Goal: Transaction & Acquisition: Download file/media

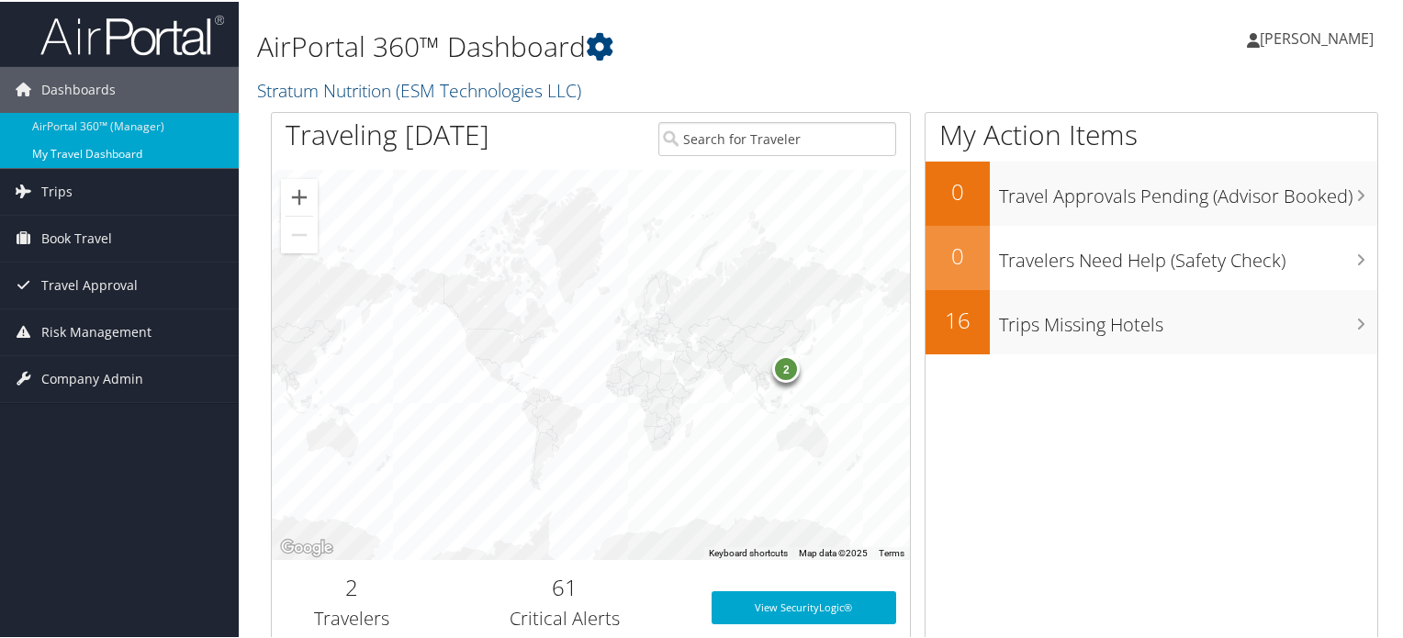
click at [147, 164] on link "My Travel Dashboard" at bounding box center [119, 153] width 239 height 28
click at [147, 175] on link "Trips" at bounding box center [119, 190] width 239 height 46
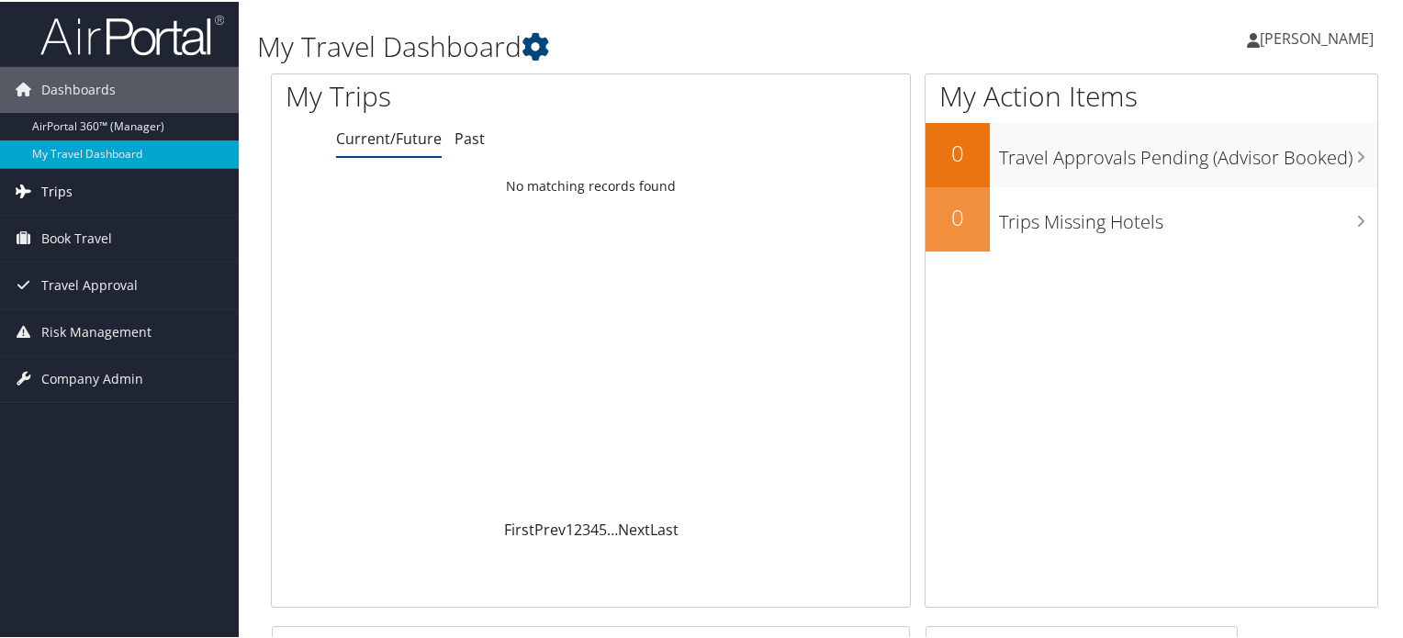
click at [68, 186] on span "Trips" at bounding box center [56, 190] width 31 height 46
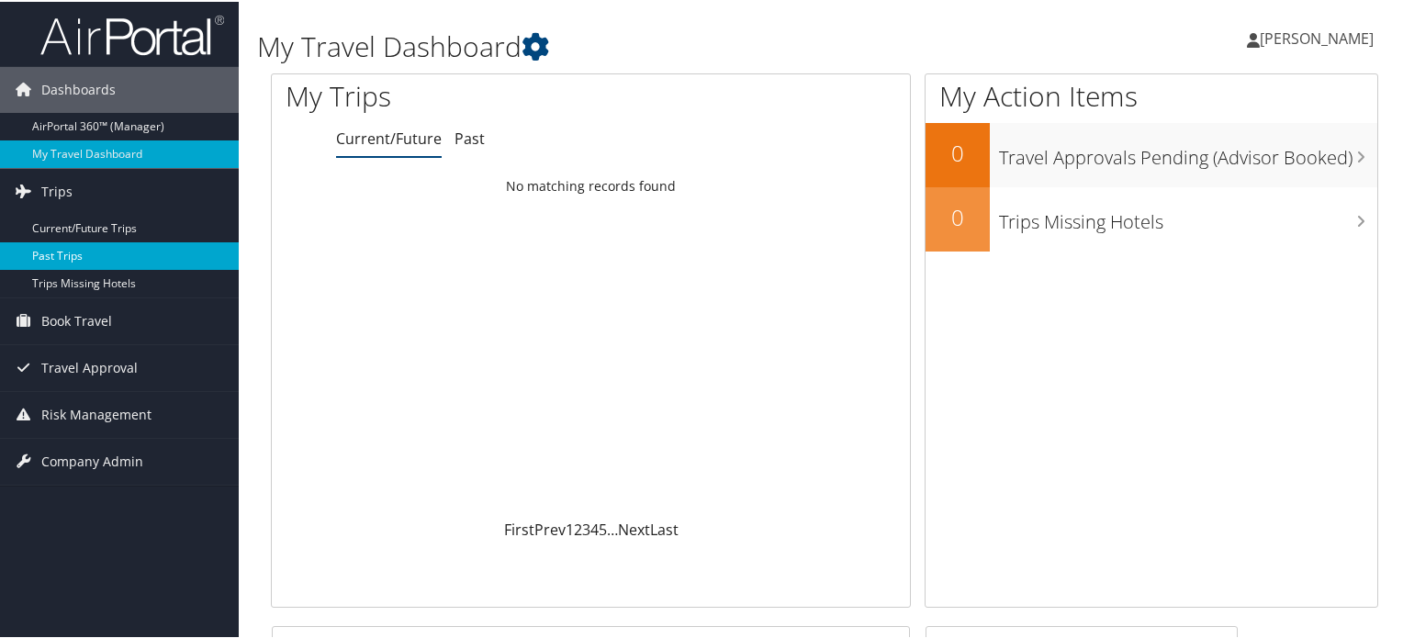
drag, startPoint x: 60, startPoint y: 222, endPoint x: 113, endPoint y: 266, distance: 69.1
click at [60, 223] on link "Current/Future Trips" at bounding box center [119, 227] width 239 height 28
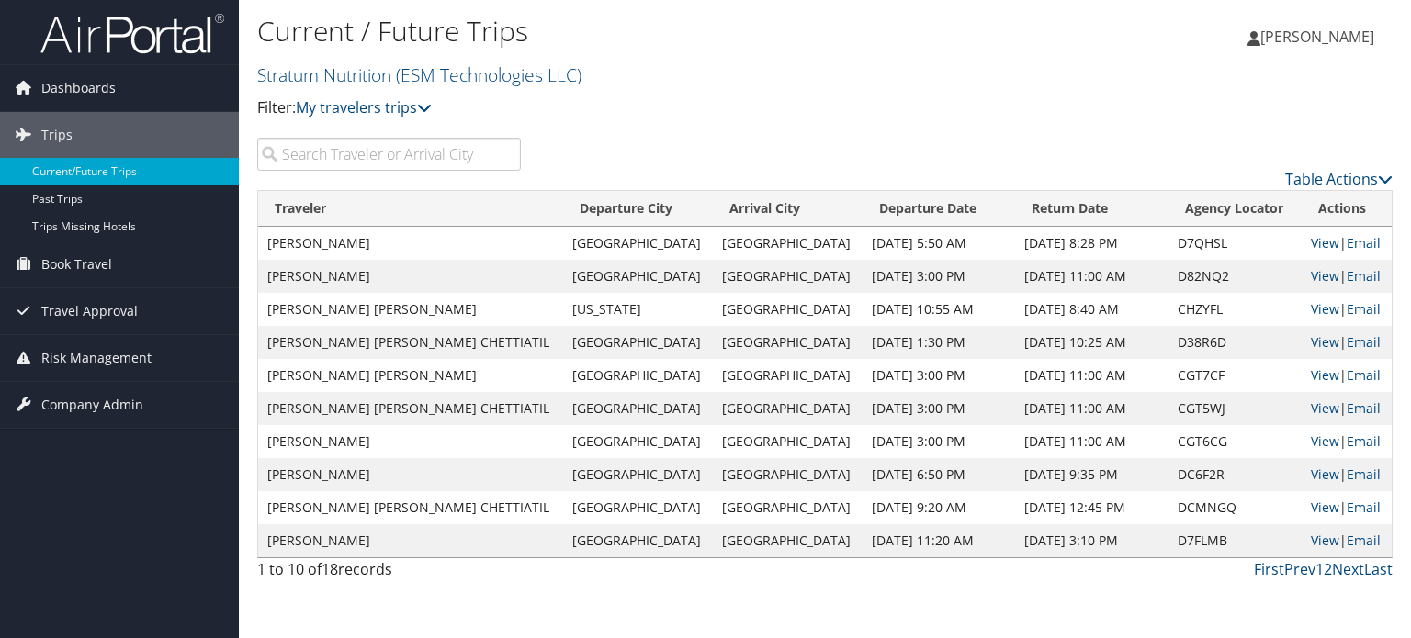
click at [380, 153] on input "search" at bounding box center [389, 154] width 264 height 33
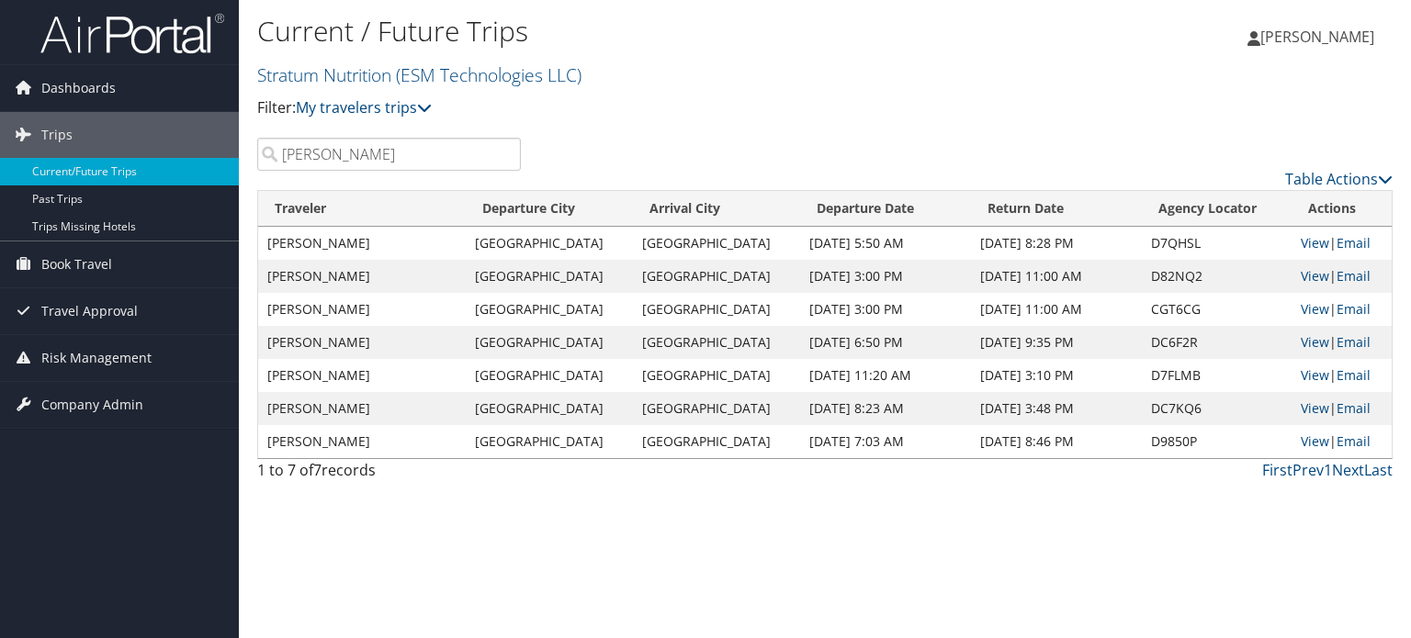
type input "christopher"
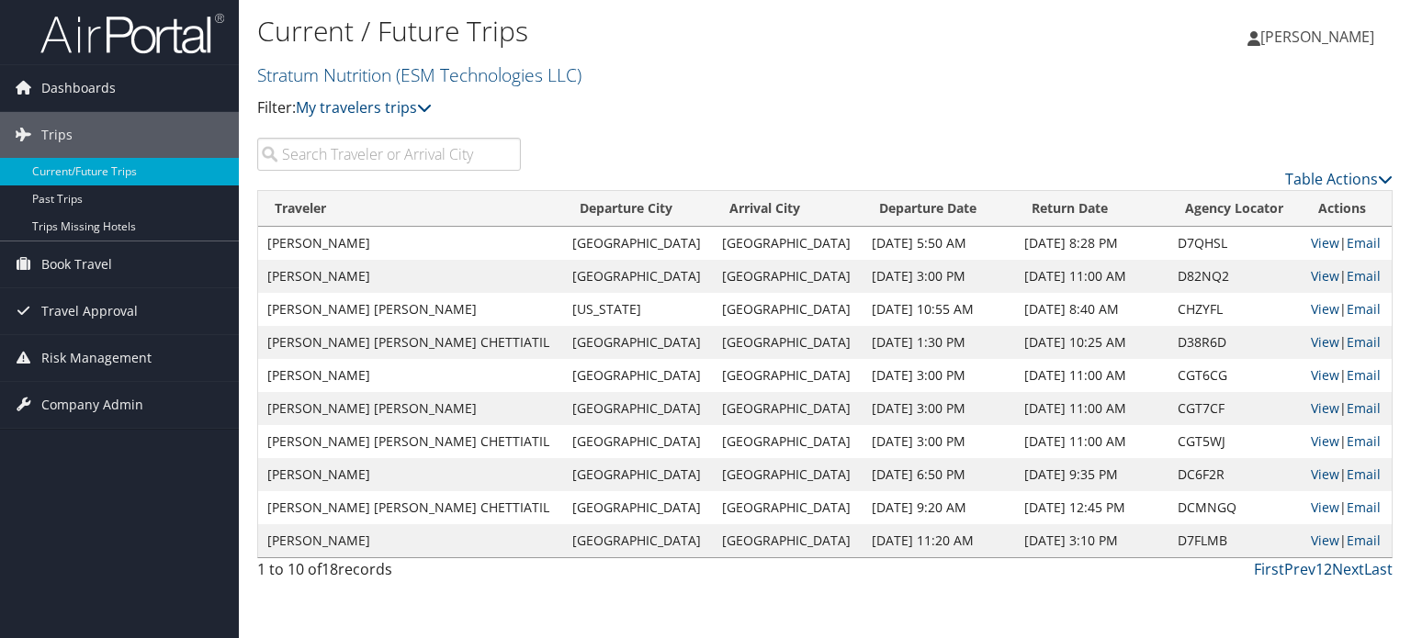
click at [1324, 572] on link "2" at bounding box center [1327, 569] width 8 height 20
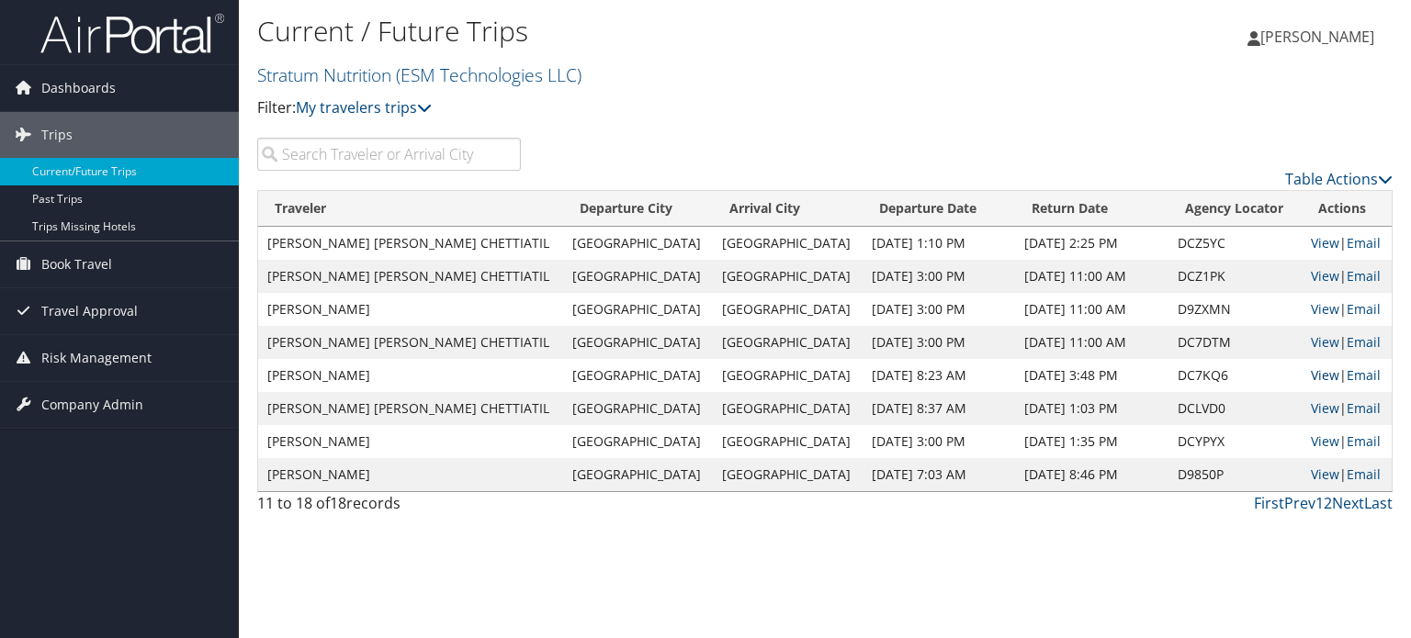
click at [1311, 374] on link "View" at bounding box center [1325, 374] width 28 height 17
click at [1316, 502] on link "1" at bounding box center [1319, 503] width 8 height 20
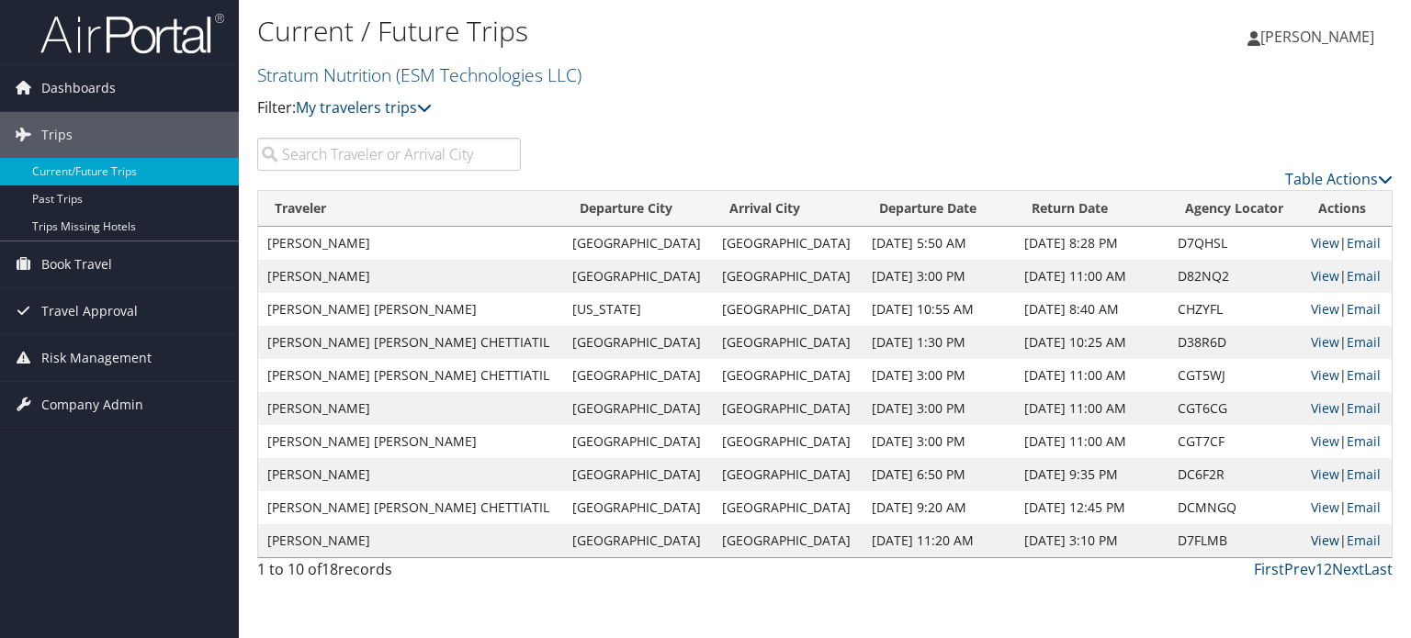
click at [1311, 543] on link "View" at bounding box center [1325, 540] width 28 height 17
click at [1311, 245] on link "View" at bounding box center [1325, 242] width 28 height 17
click at [1326, 570] on link "2" at bounding box center [1327, 569] width 8 height 20
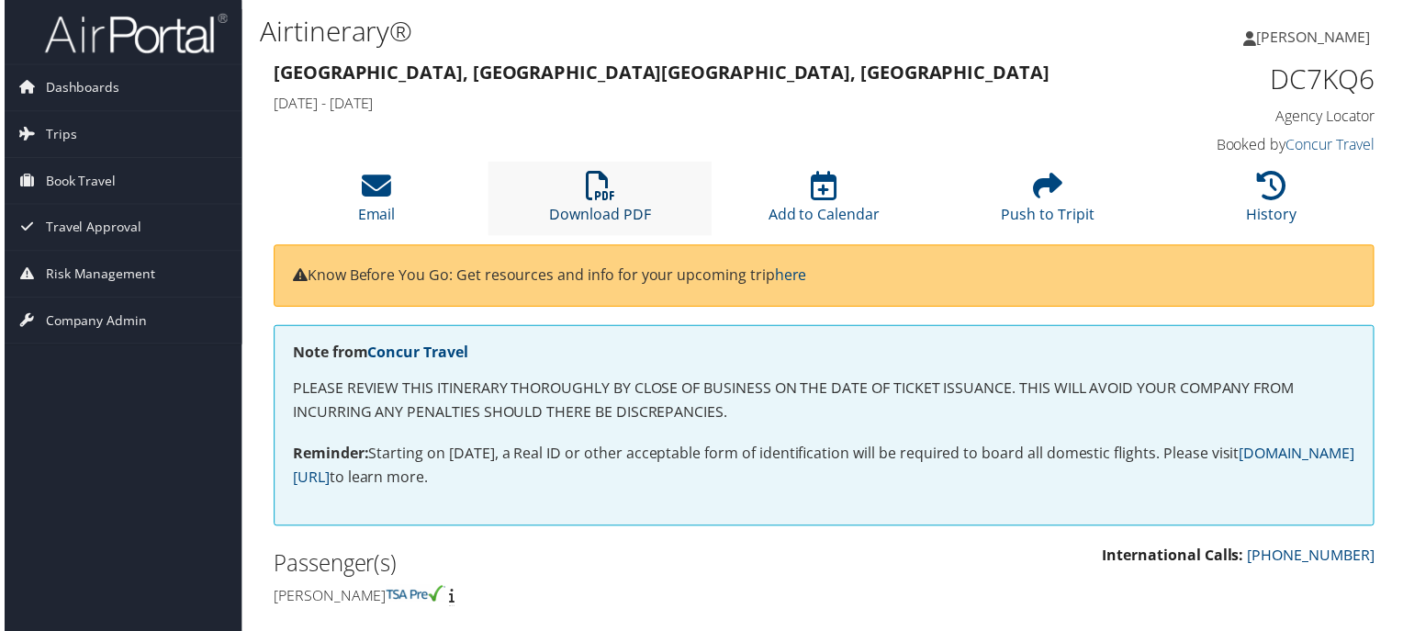
click at [595, 216] on link "Download PDF" at bounding box center [599, 204] width 102 height 44
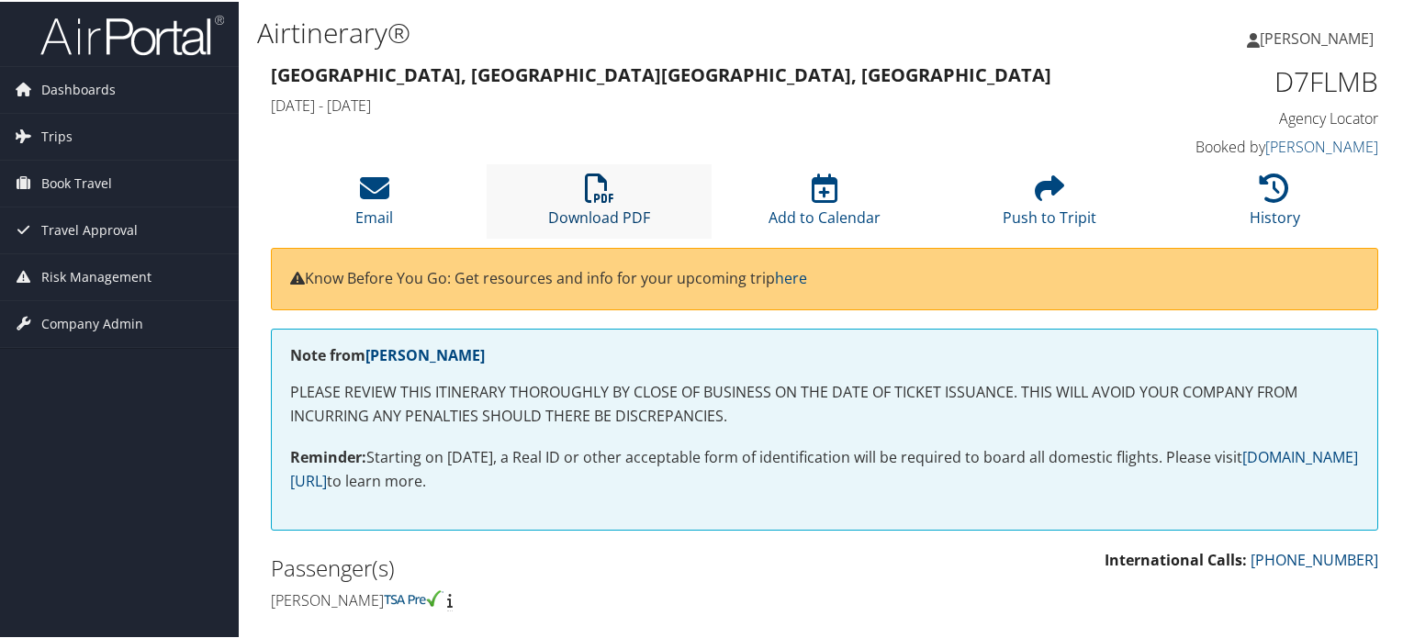
click at [584, 207] on link "Download PDF" at bounding box center [599, 204] width 102 height 44
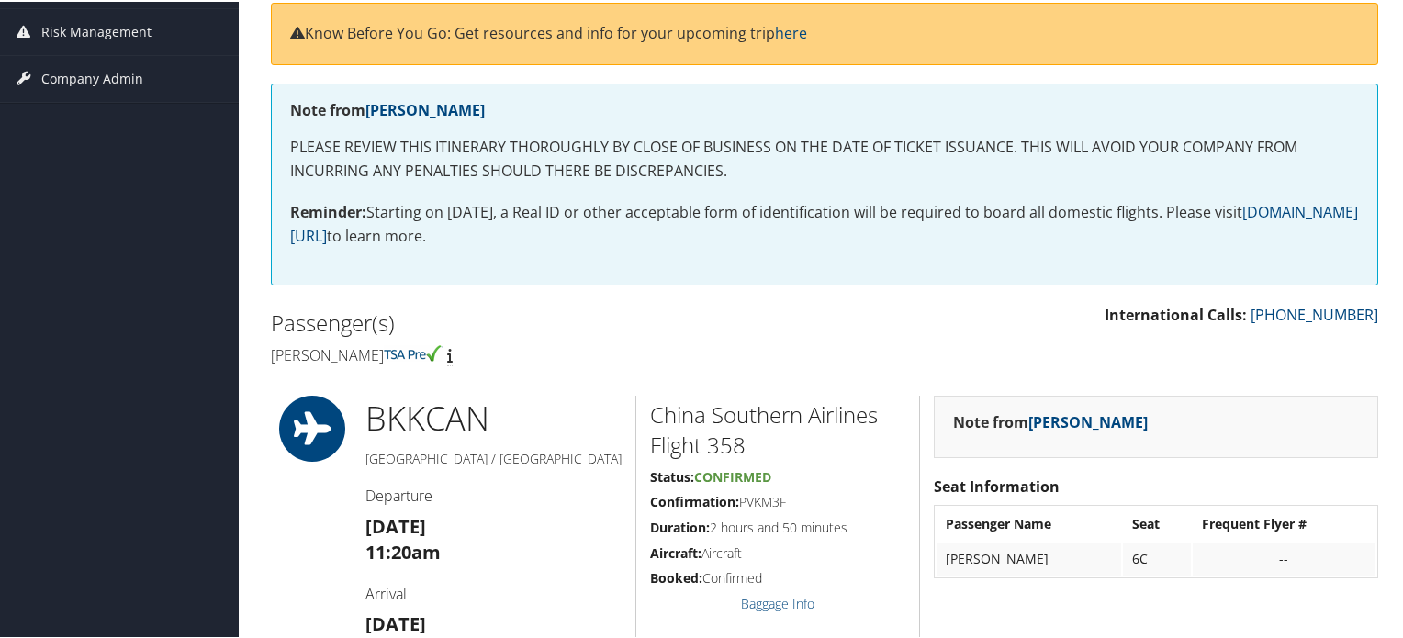
scroll to position [161, 0]
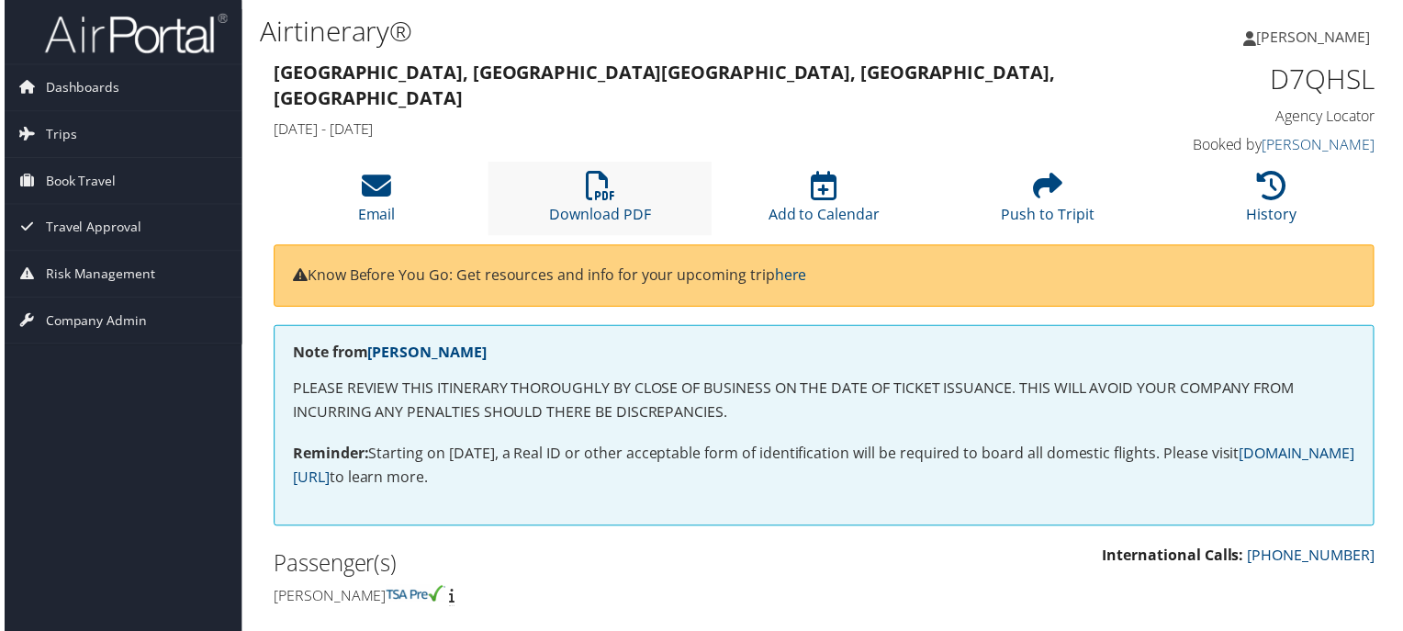
click at [615, 194] on li "Download PDF" at bounding box center [599, 200] width 225 height 74
click at [577, 196] on li "Download PDF" at bounding box center [599, 200] width 225 height 74
drag, startPoint x: 444, startPoint y: 74, endPoint x: 312, endPoint y: 71, distance: 131.4
click at [496, 78] on strong "Springfield, MO Seoul, Korea" at bounding box center [661, 73] width 781 height 25
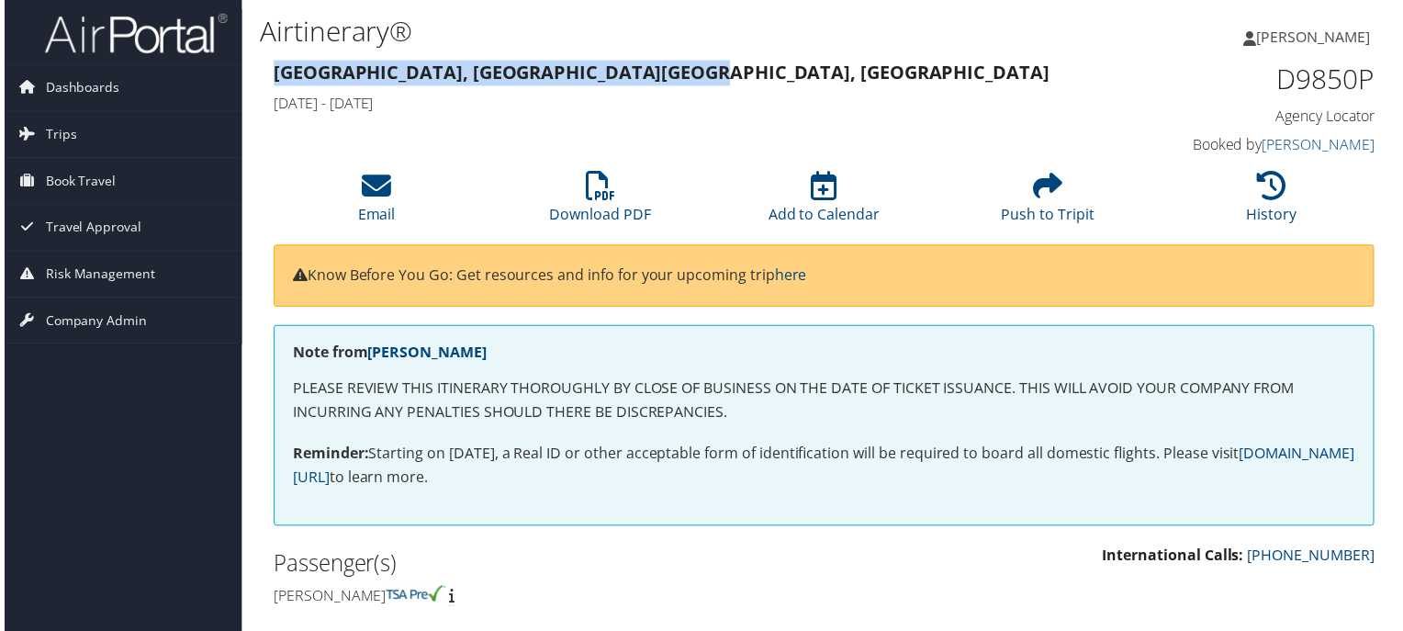
drag, startPoint x: 272, startPoint y: 73, endPoint x: 500, endPoint y: 79, distance: 227.8
click at [500, 79] on strong "Springfield, MO Seoul, Korea" at bounding box center [661, 73] width 781 height 25
copy strong "Springfield, MO Seoul"
click at [581, 212] on link "Download PDF" at bounding box center [599, 204] width 102 height 44
